Goal: Contribute content

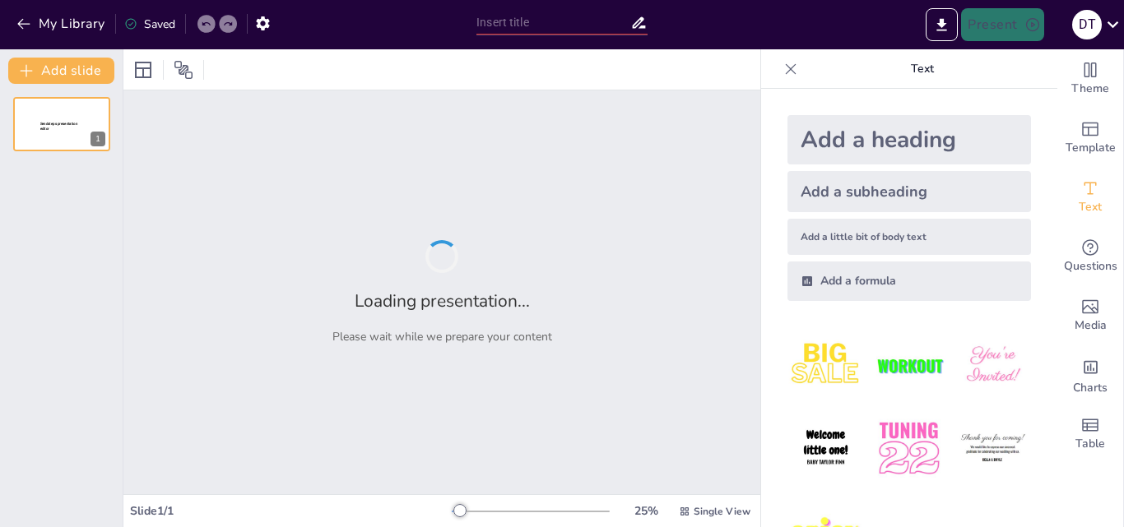
type input "[PERSON_NAME] - титан української культури"
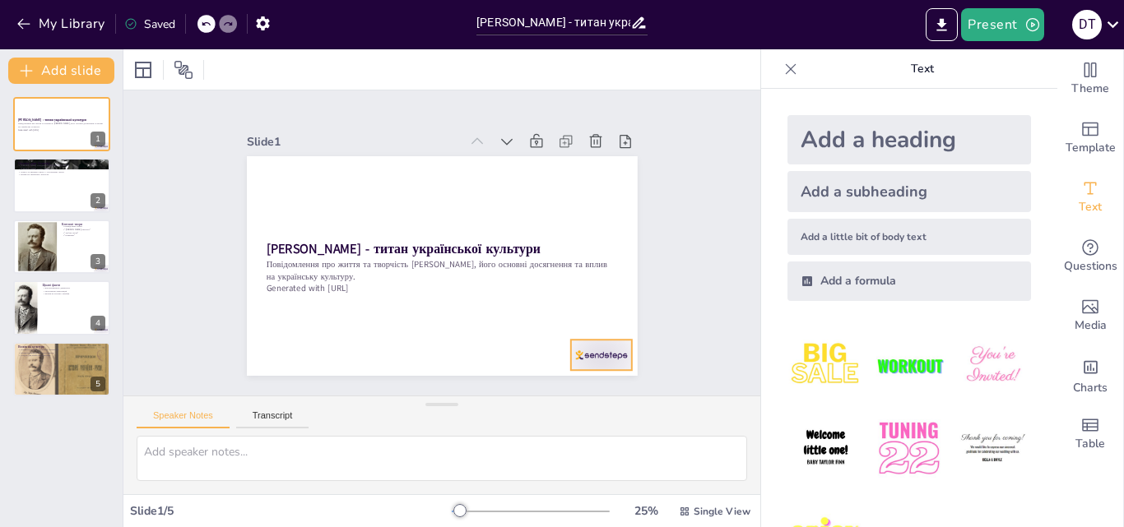
click at [584, 355] on div at bounding box center [600, 355] width 61 height 30
click at [47, 197] on div at bounding box center [61, 186] width 99 height 56
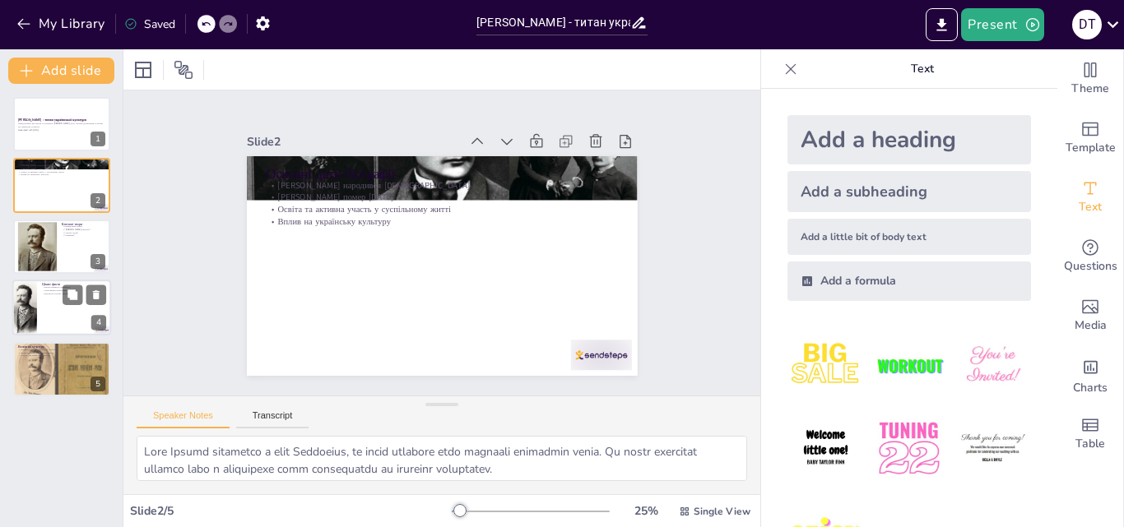
click at [53, 297] on div at bounding box center [61, 308] width 99 height 56
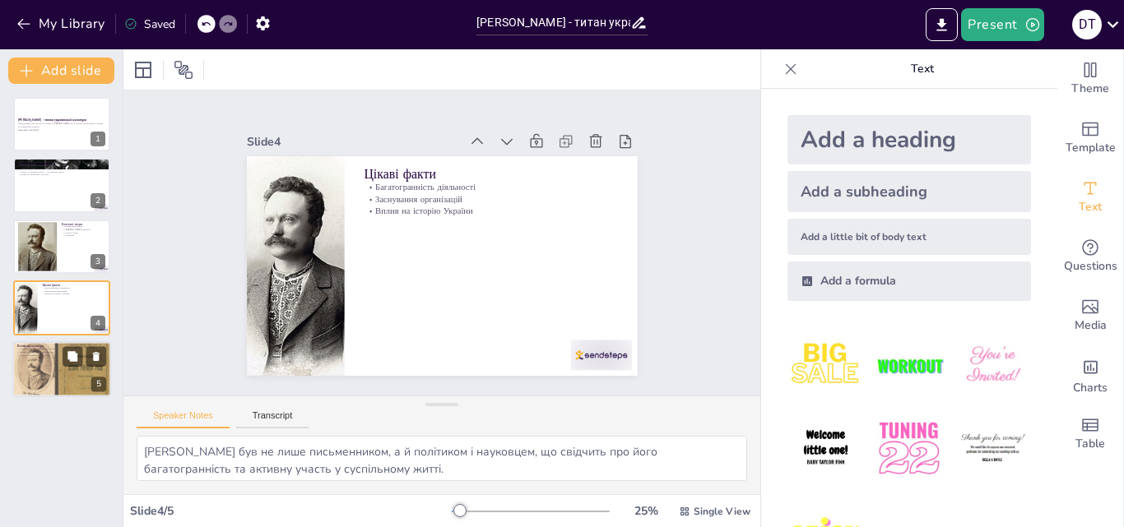
click at [65, 368] on div at bounding box center [62, 370] width 106 height 56
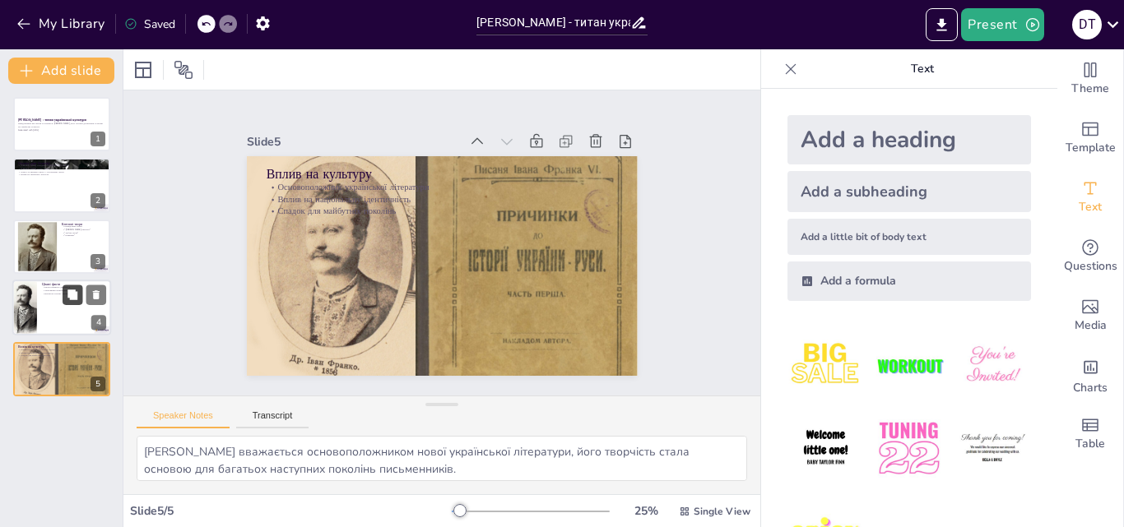
click at [63, 291] on button at bounding box center [73, 296] width 20 height 20
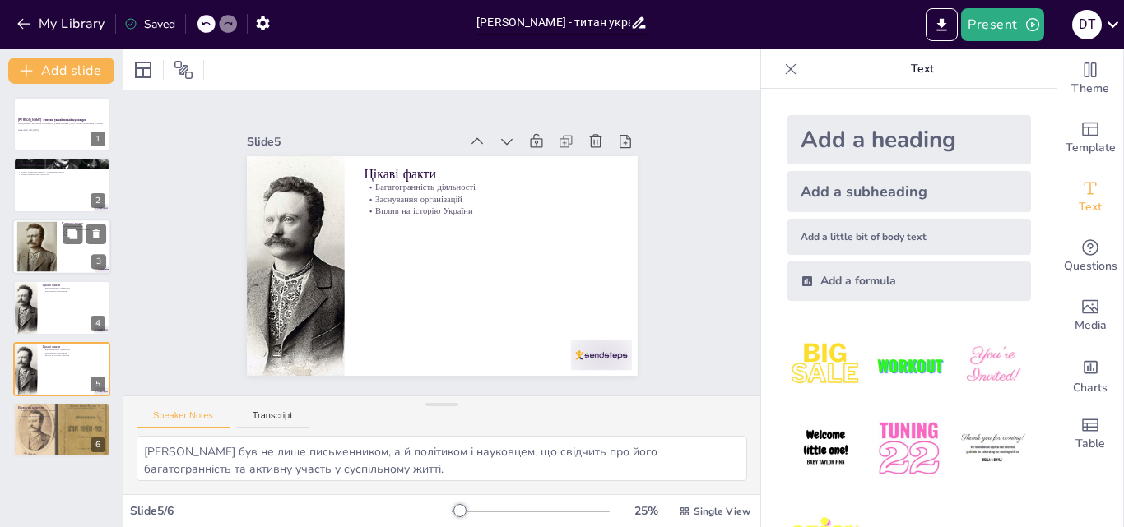
click at [43, 271] on div at bounding box center [37, 246] width 82 height 50
type textarea "Твори [PERSON_NAME] вражають своєю глибиною та актуальністю. Вони досліджують с…"
